Goal: Obtain resource: Download file/media

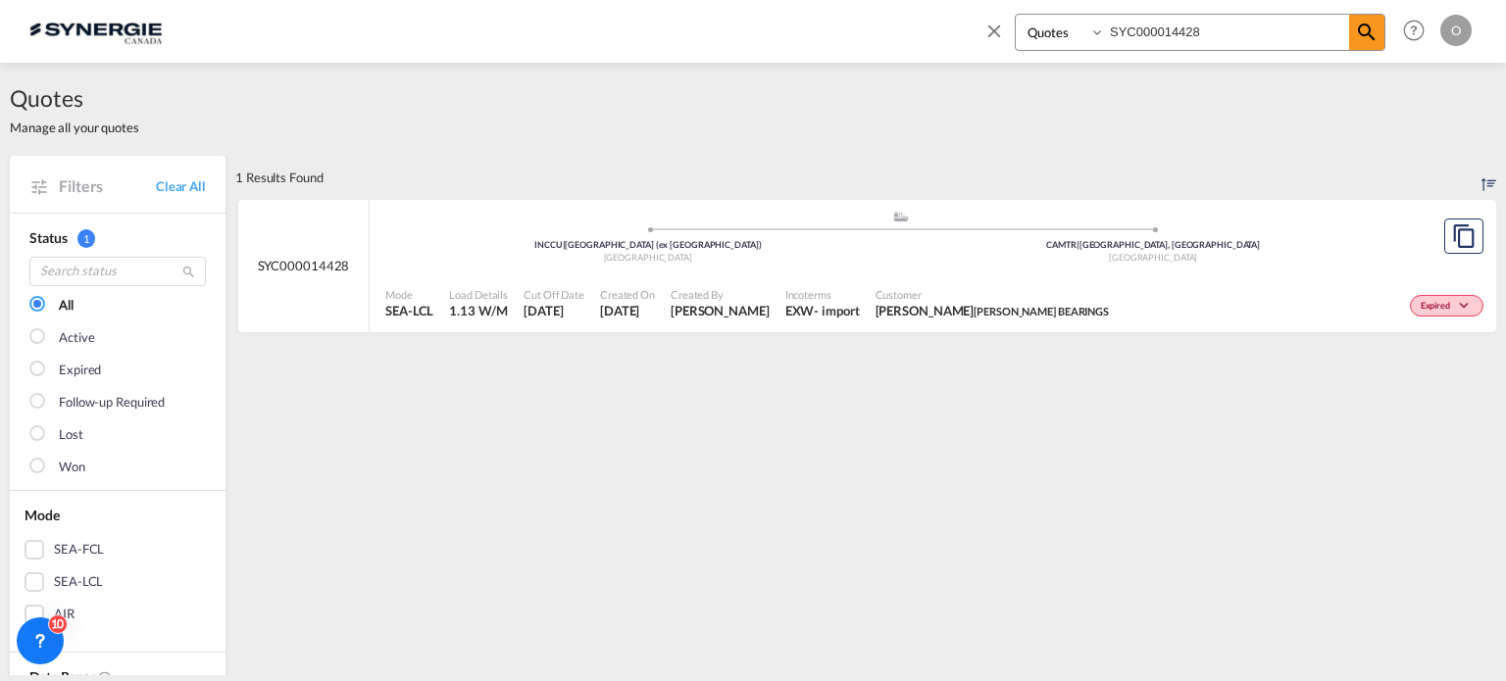
select select "Quotes"
drag, startPoint x: 1227, startPoint y: 40, endPoint x: 1046, endPoint y: 32, distance: 180.6
click at [1046, 32] on div "Bookings Quotes Enquiries SYC000014428" at bounding box center [1200, 32] width 371 height 37
paste input "042"
click at [1015, 309] on span "HERPORT MULHOUSE" at bounding box center [1026, 311] width 110 height 13
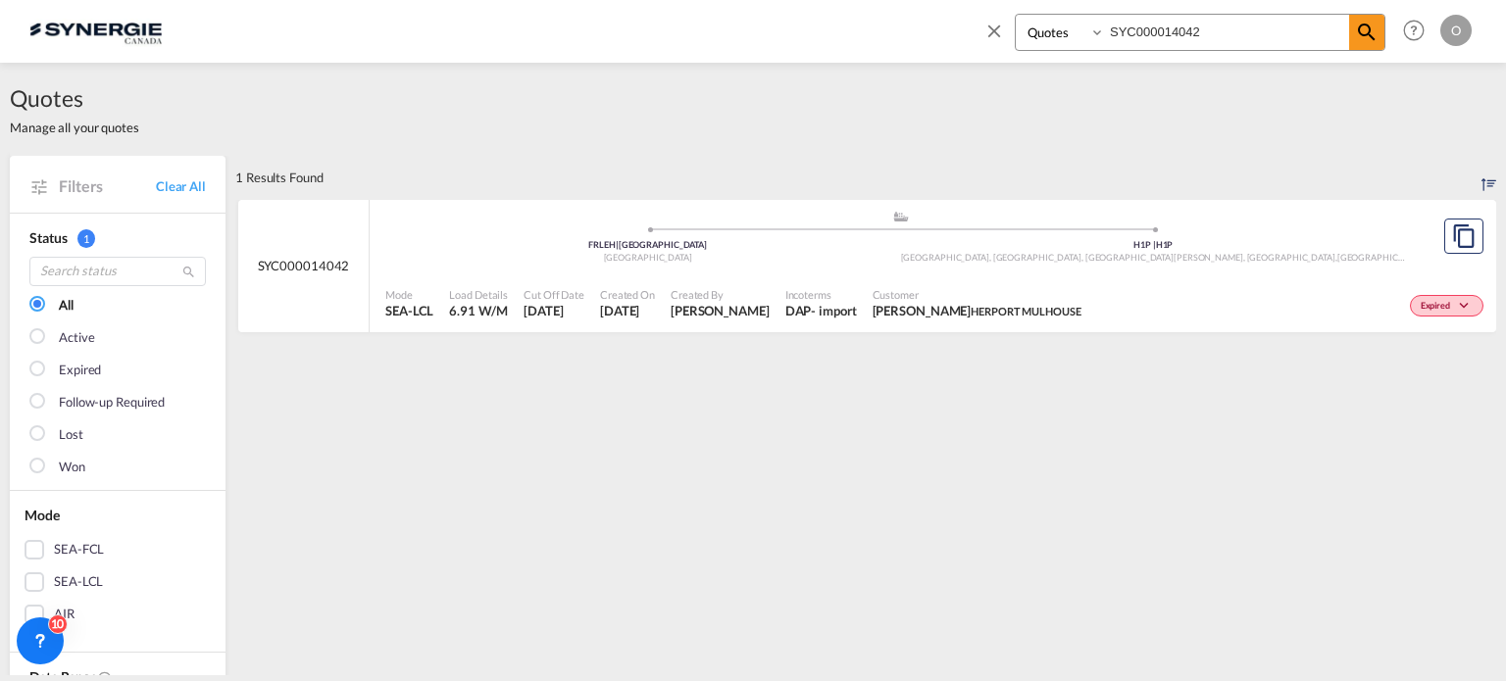
drag, startPoint x: 1224, startPoint y: 27, endPoint x: 1070, endPoint y: 29, distance: 153.9
click at [1067, 29] on div "Bookings Quotes Enquiries SYC000014042" at bounding box center [1200, 32] width 371 height 37
paste input "39"
type input "SYC000014039"
click at [829, 293] on span "Incoterms" at bounding box center [822, 294] width 75 height 15
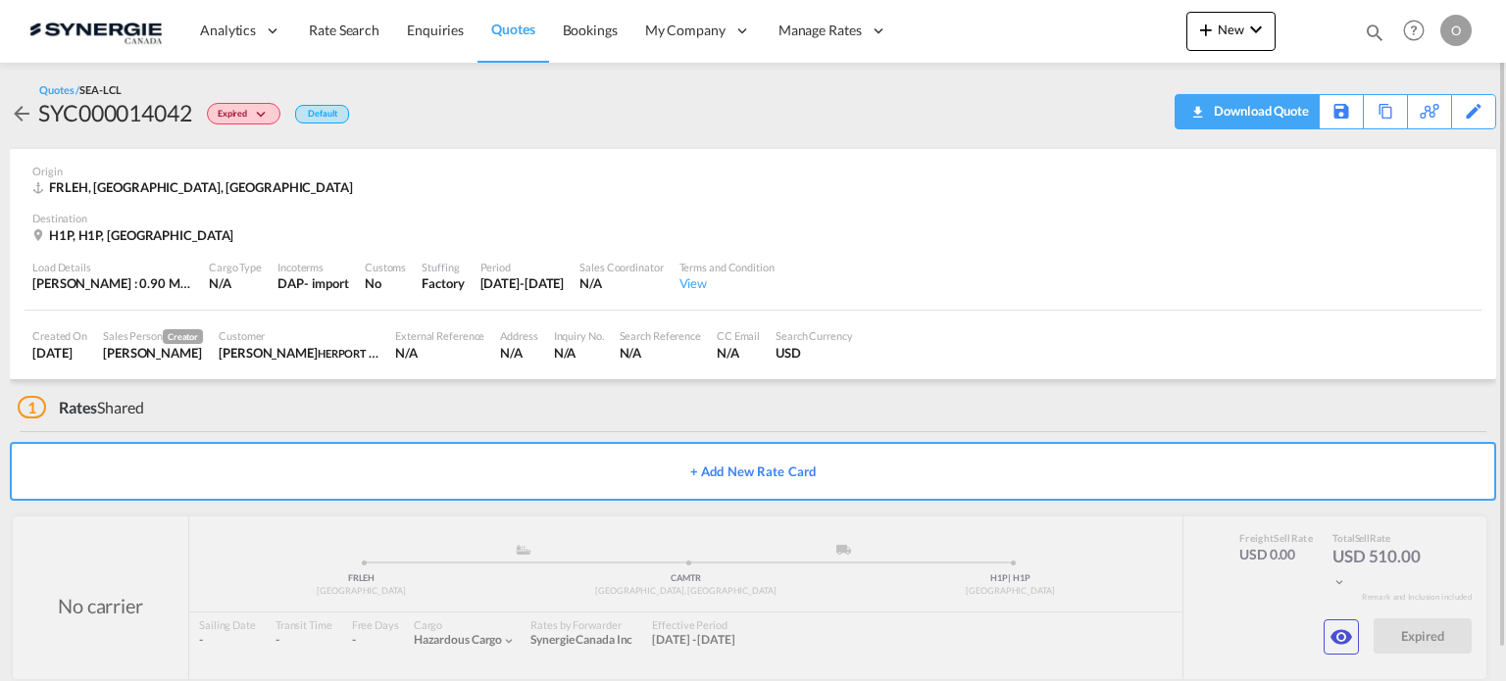
click at [1294, 105] on div "Download Quote" at bounding box center [1259, 110] width 100 height 31
